Goal: Task Accomplishment & Management: Complete application form

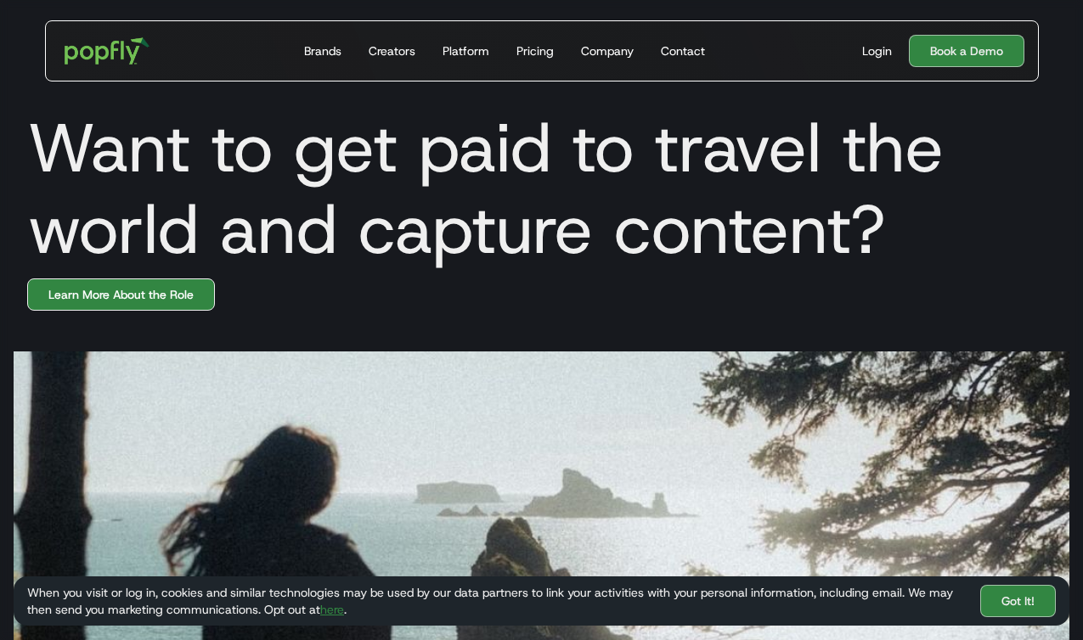
click at [184, 293] on link "Learn More About the Role" at bounding box center [121, 295] width 188 height 32
click at [482, 58] on div "Platform" at bounding box center [465, 50] width 47 height 17
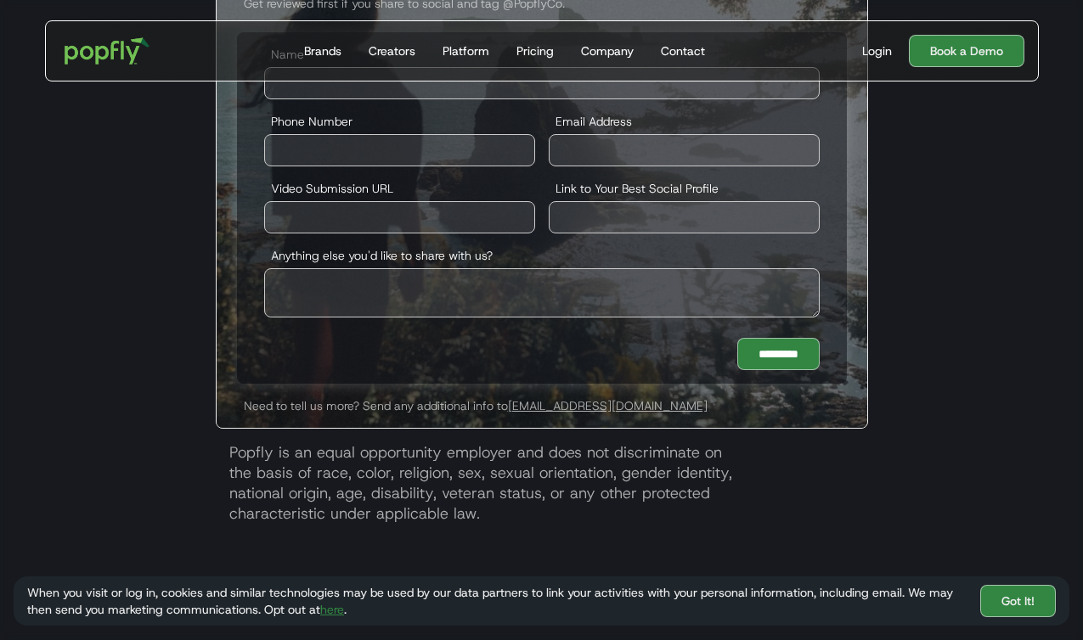
scroll to position [3247, 0]
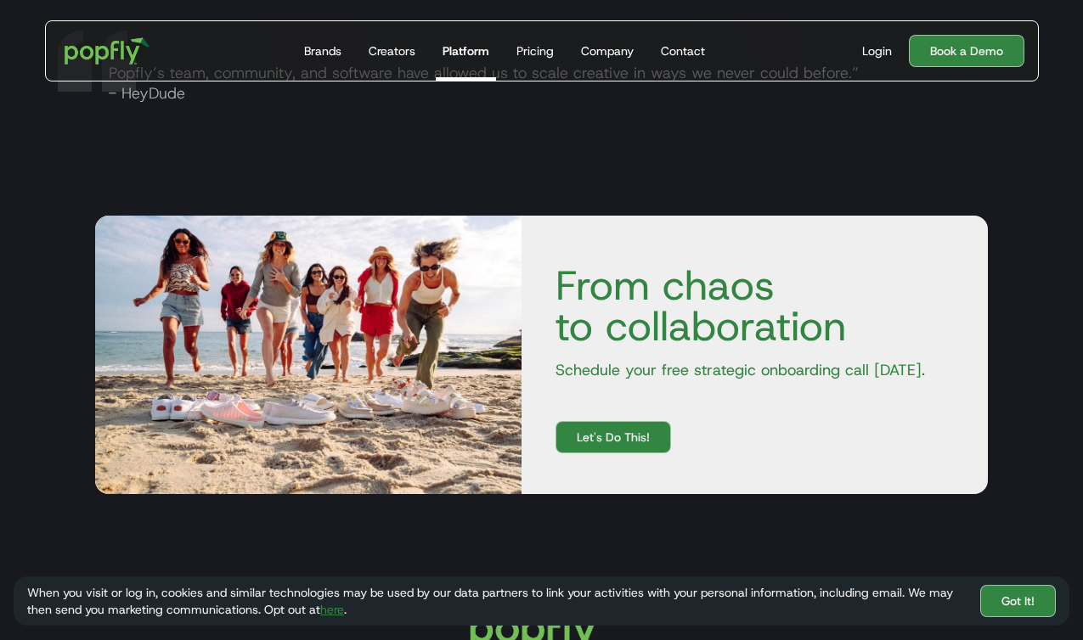
scroll to position [2870, 0]
